Goal: Task Accomplishment & Management: Manage account settings

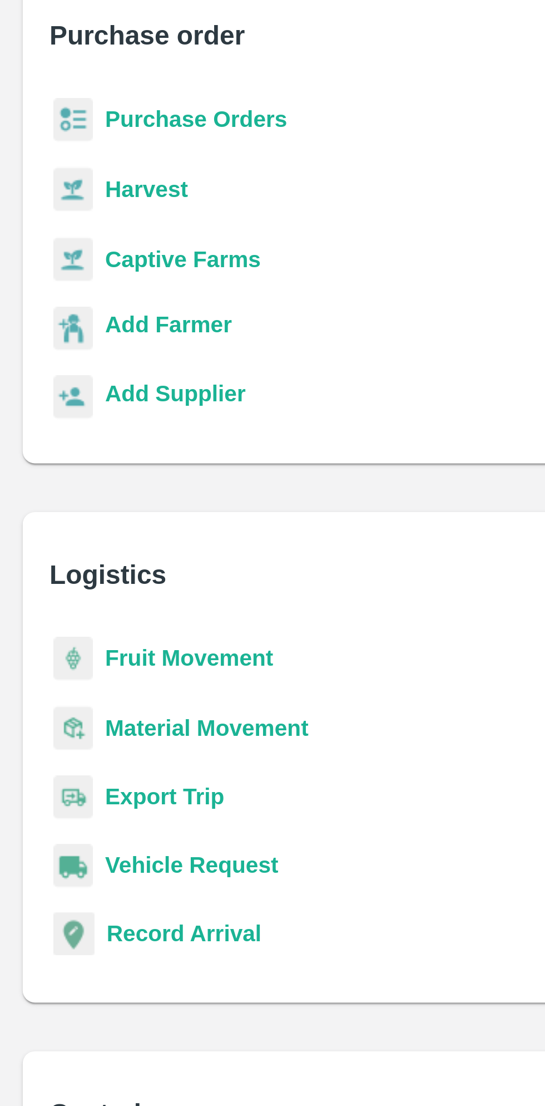
scroll to position [5, 0]
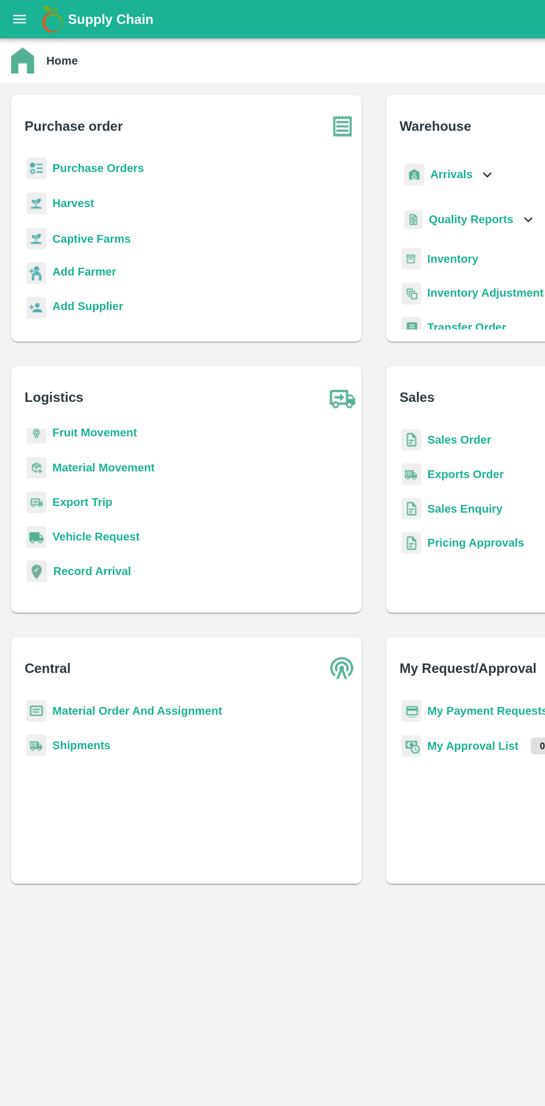
click at [13, 16] on icon "open drawer" at bounding box center [15, 14] width 9 height 6
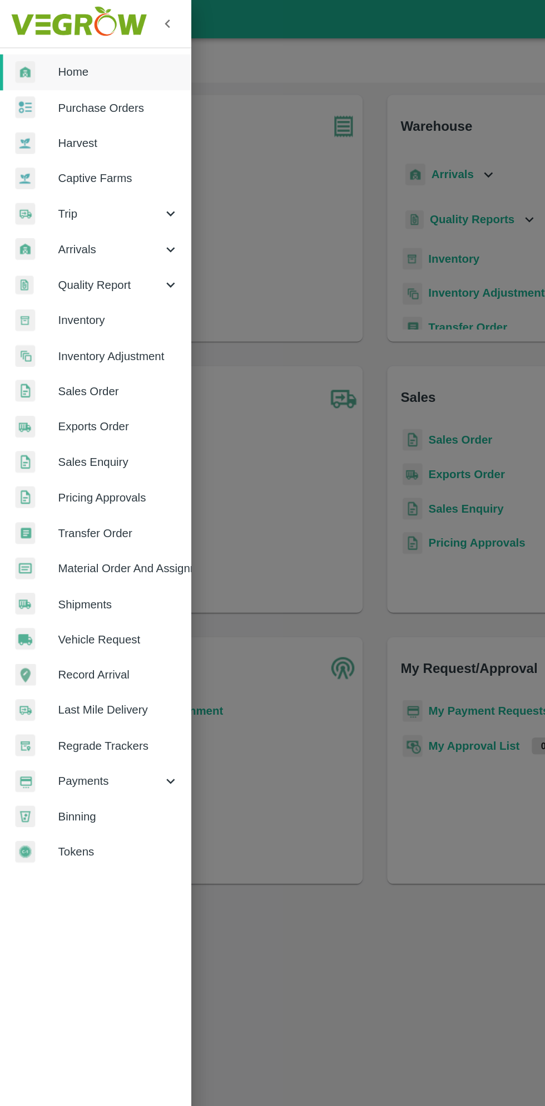
click at [70, 98] on span "Harvest" at bounding box center [86, 104] width 88 height 12
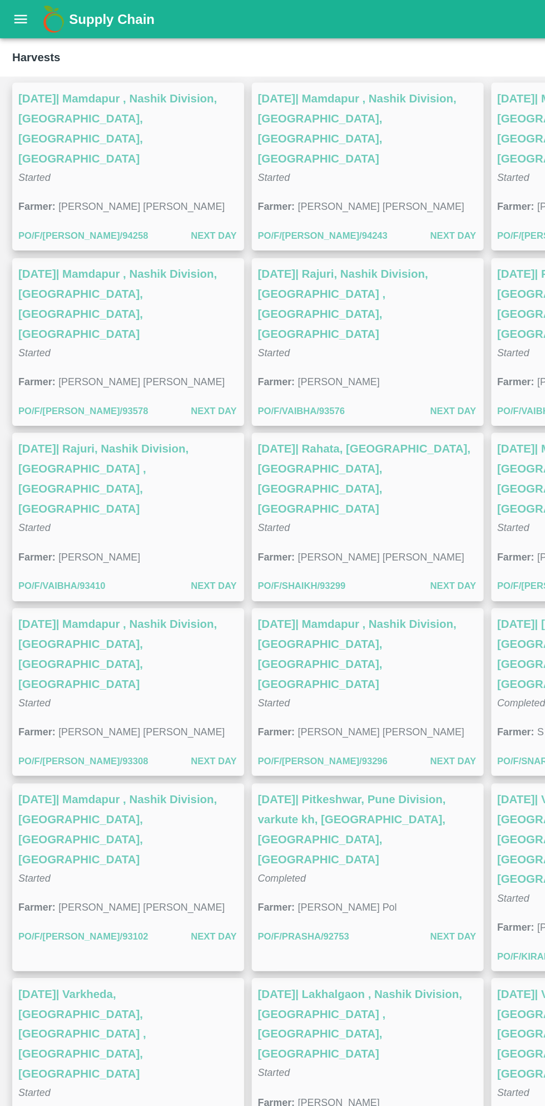
click at [19, 4] on button "open drawer" at bounding box center [15, 14] width 26 height 26
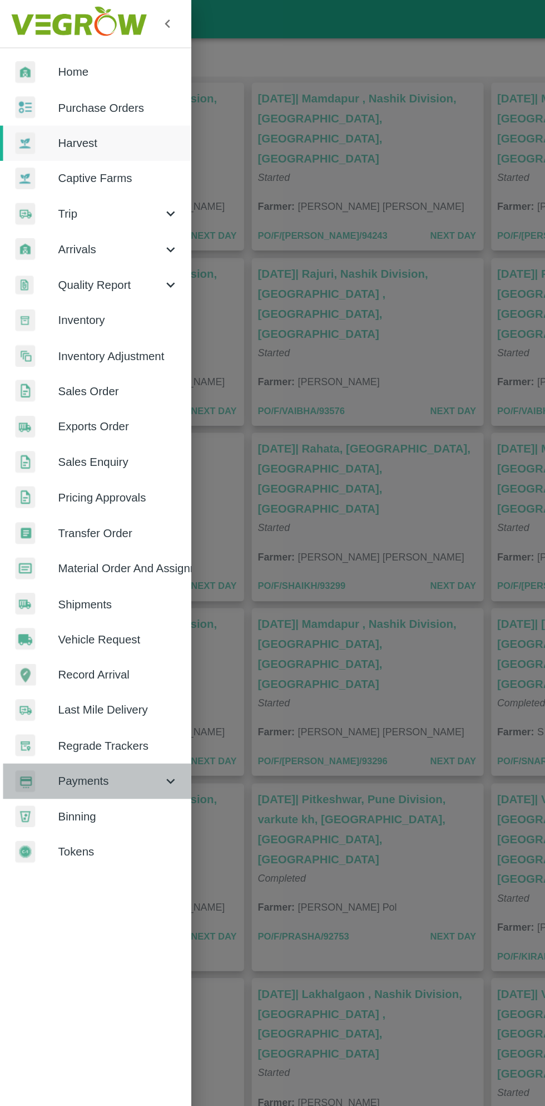
click at [86, 555] on div "Payments" at bounding box center [69, 568] width 139 height 26
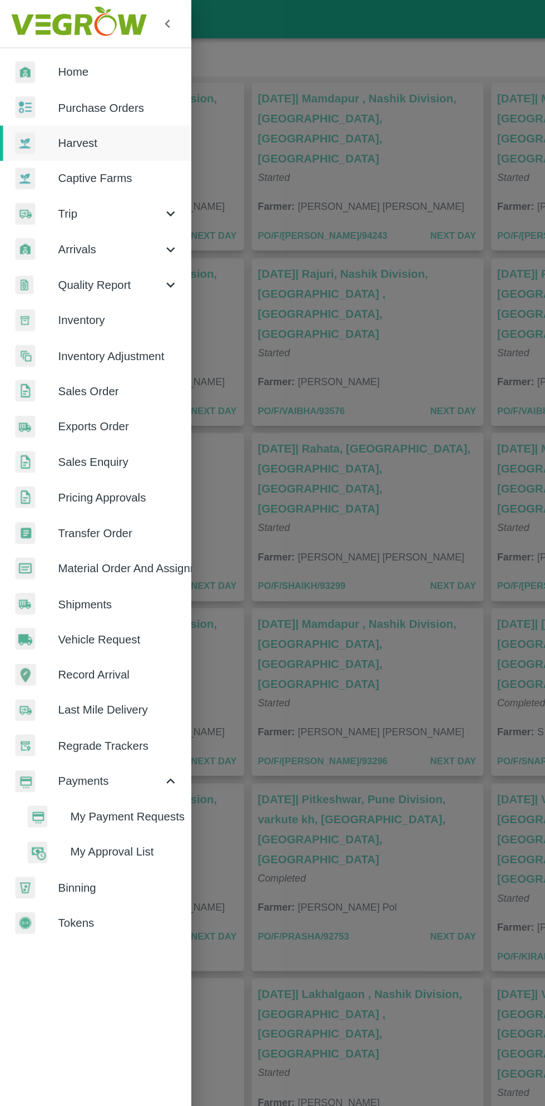
click at [101, 591] on span "My Payment Requests" at bounding box center [90, 593] width 79 height 12
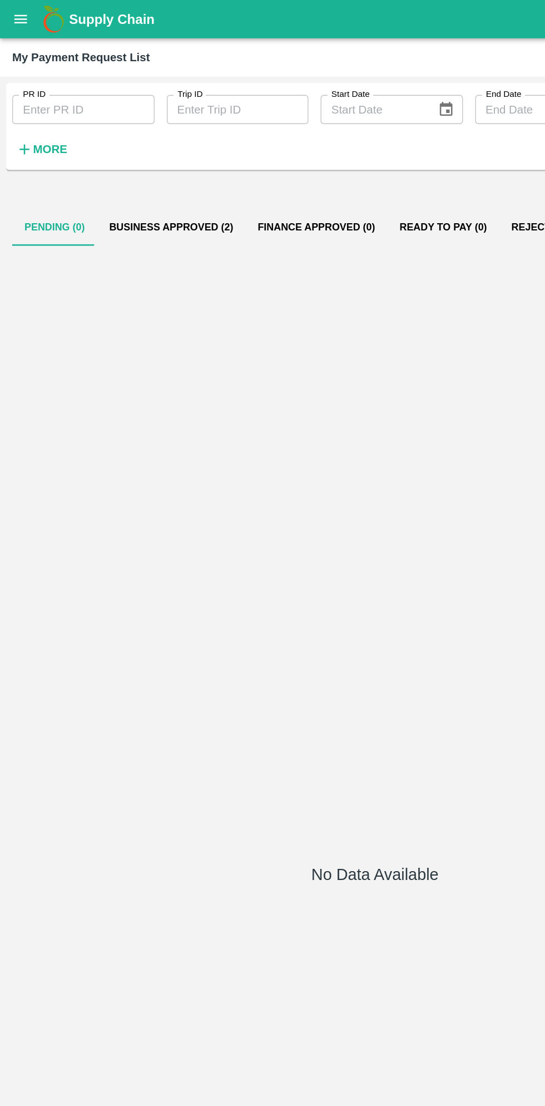
click at [131, 164] on button "Business Approved (2)" at bounding box center [125, 165] width 108 height 27
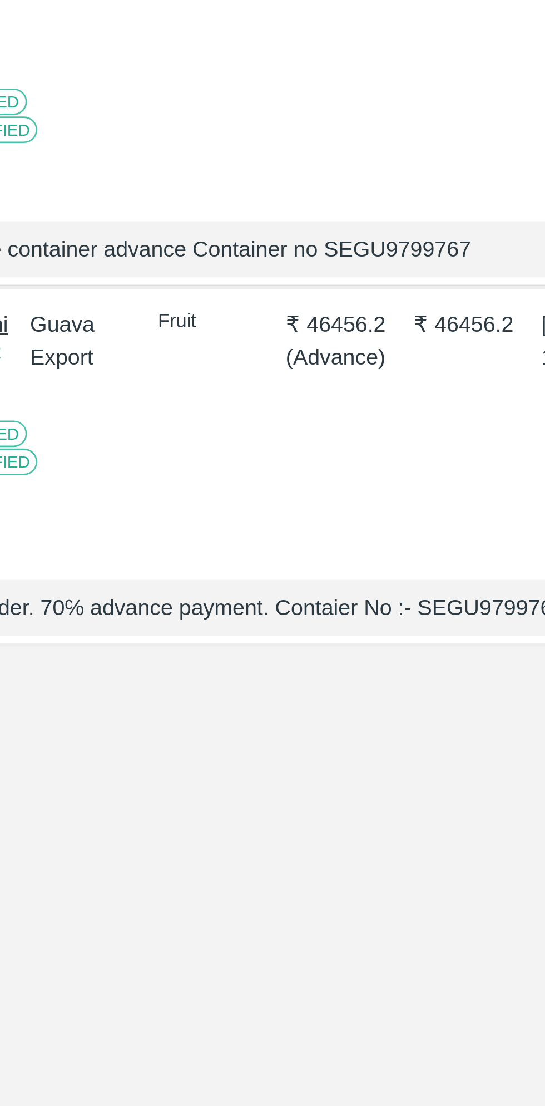
scroll to position [0, 8]
